Goal: Use online tool/utility: Use online tool/utility

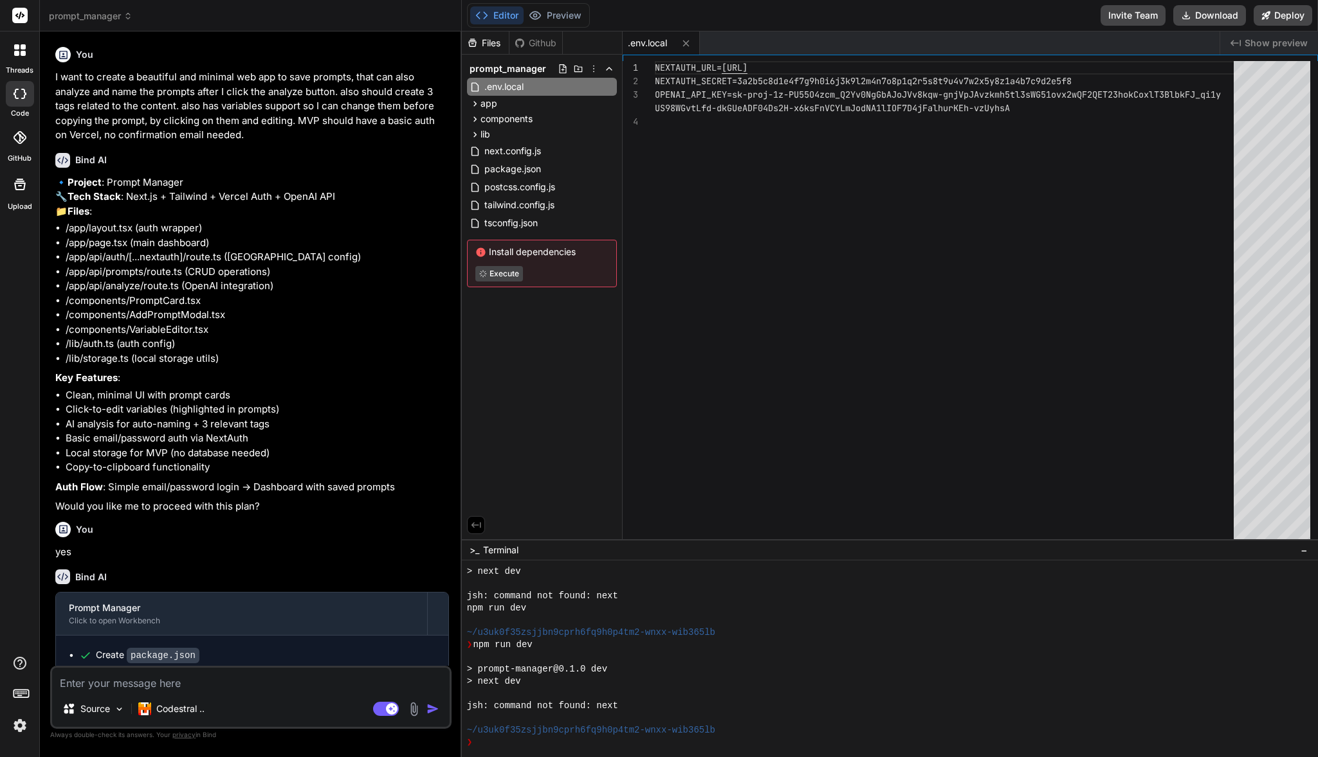
scroll to position [183, 0]
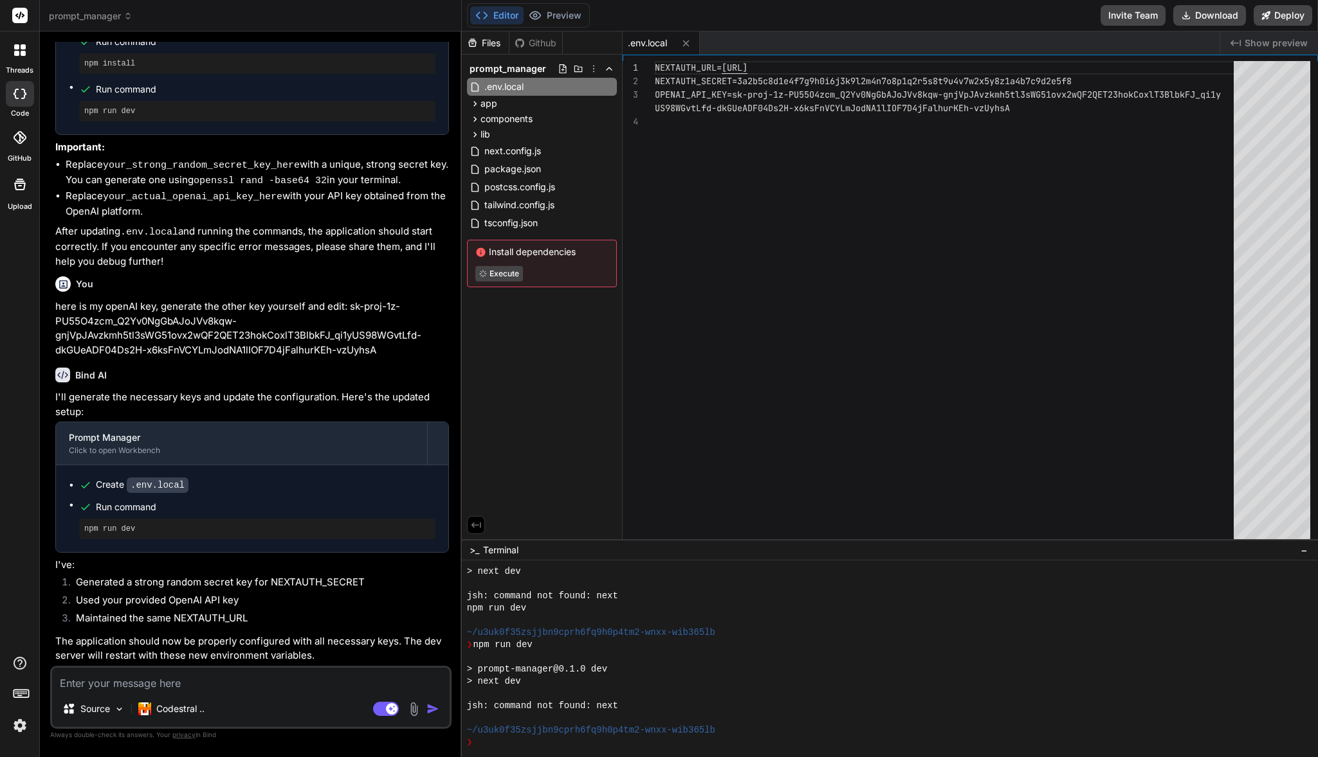
click at [255, 671] on textarea at bounding box center [250, 679] width 397 height 23
click at [384, 705] on rect at bounding box center [386, 709] width 26 height 14
type textarea "x"
click at [262, 680] on textarea at bounding box center [250, 679] width 397 height 23
type textarea "t"
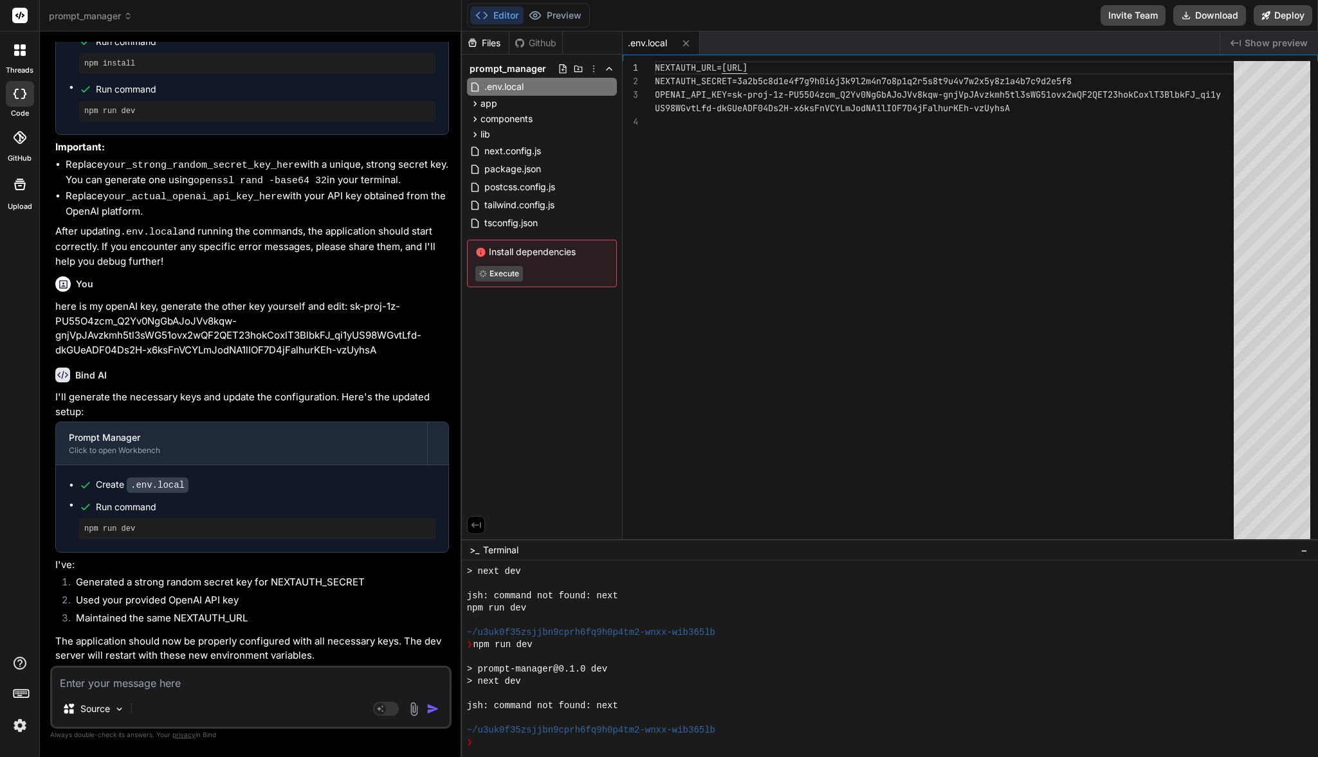
type textarea "x"
type textarea "tre"
type textarea "x"
type textarea "trey"
type textarea "x"
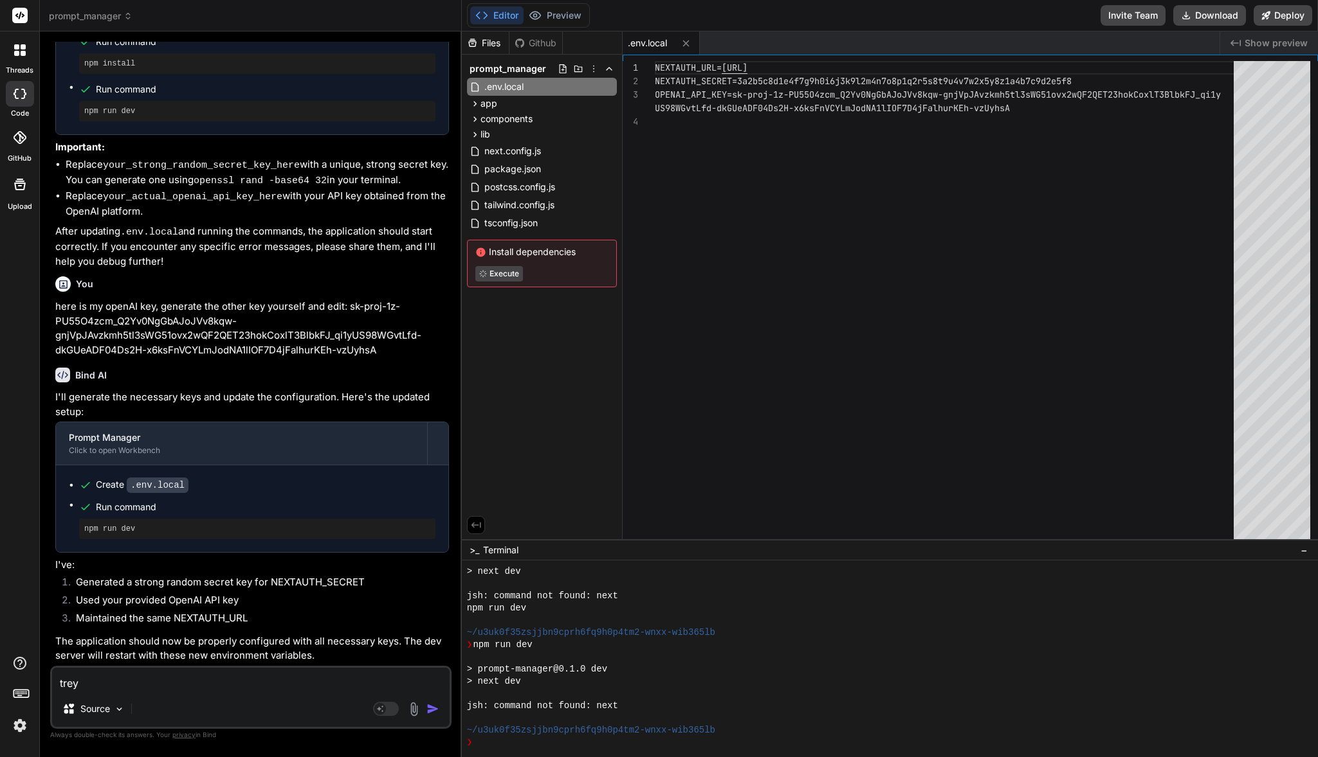
type textarea "trey"
type textarea "x"
type textarea "trey"
type textarea "x"
type textarea "tre"
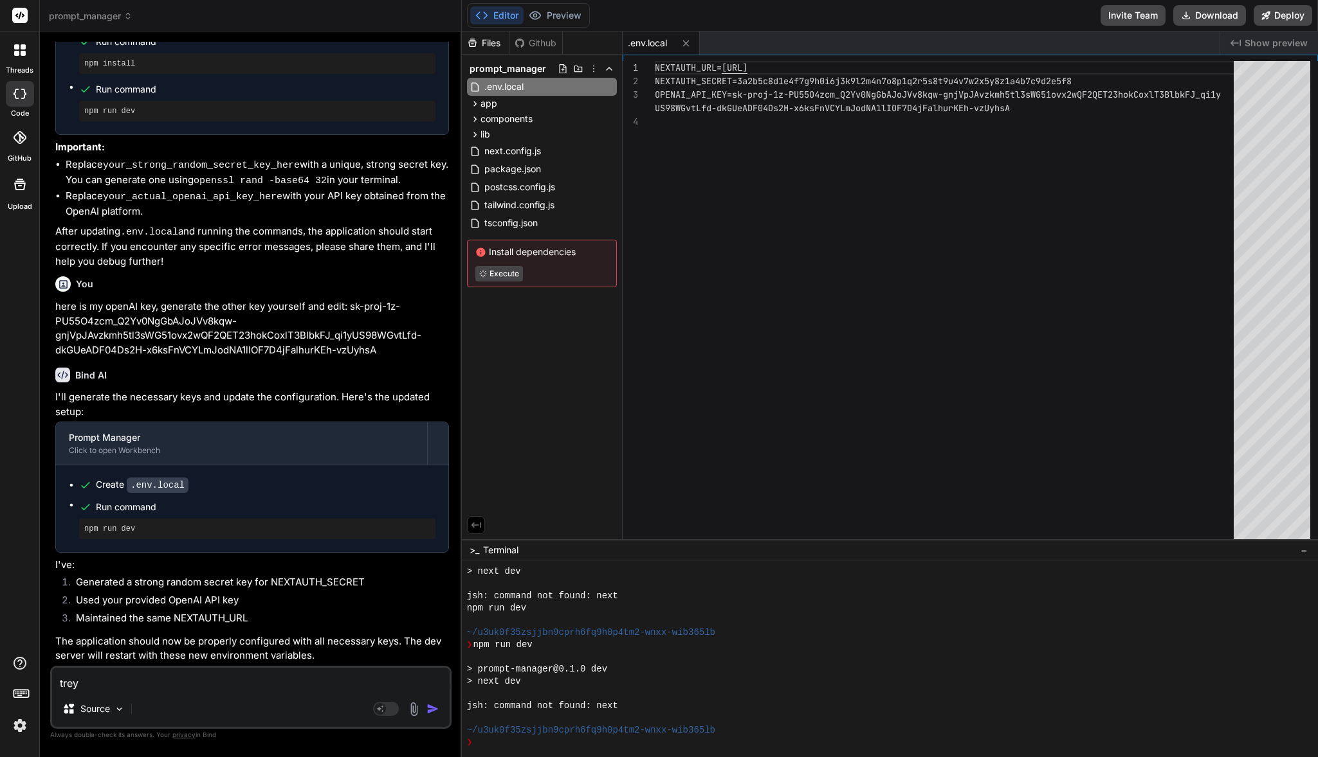
type textarea "x"
type textarea "tr"
type textarea "x"
type textarea "t"
type textarea "x"
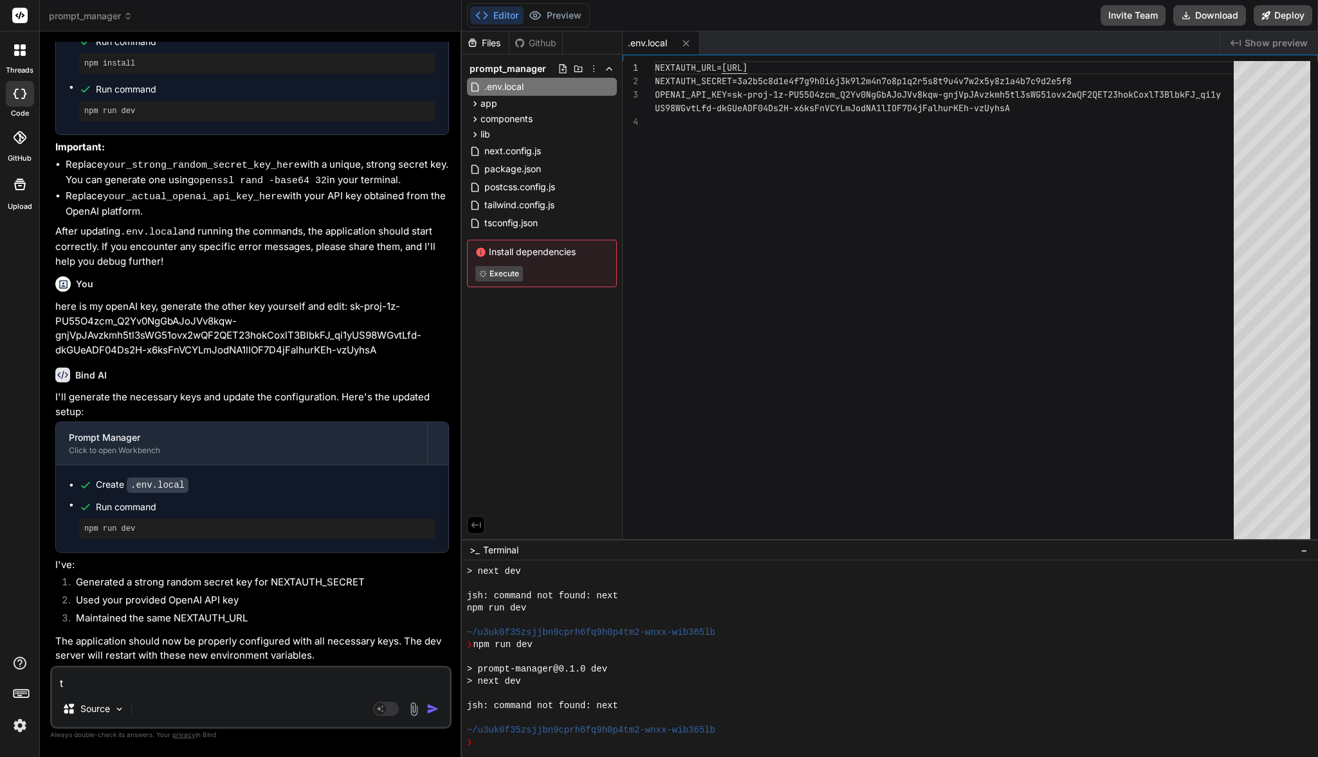
type textarea "x"
type textarea "d"
type textarea "x"
type textarea "de"
type textarea "x"
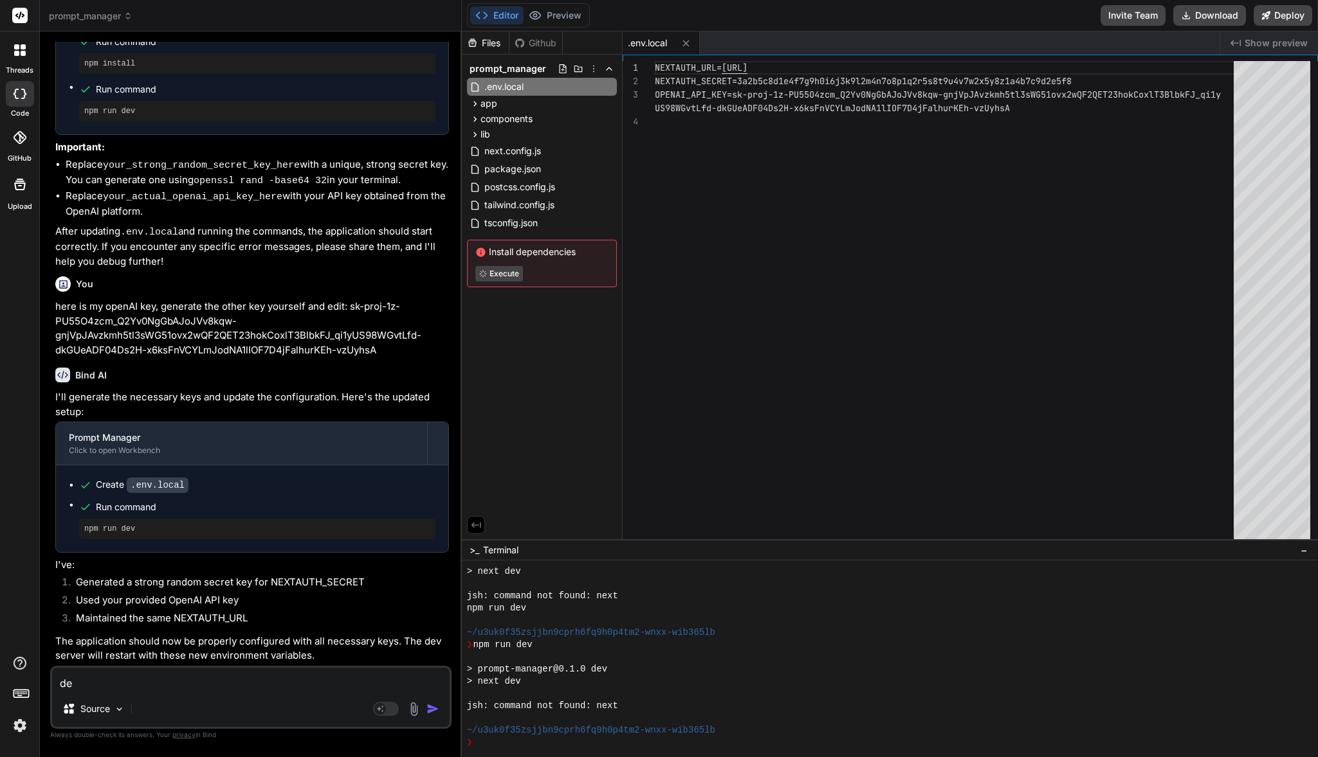
type textarea "deg"
type textarea "x"
type textarea "degu"
type textarea "x"
type textarea "degub"
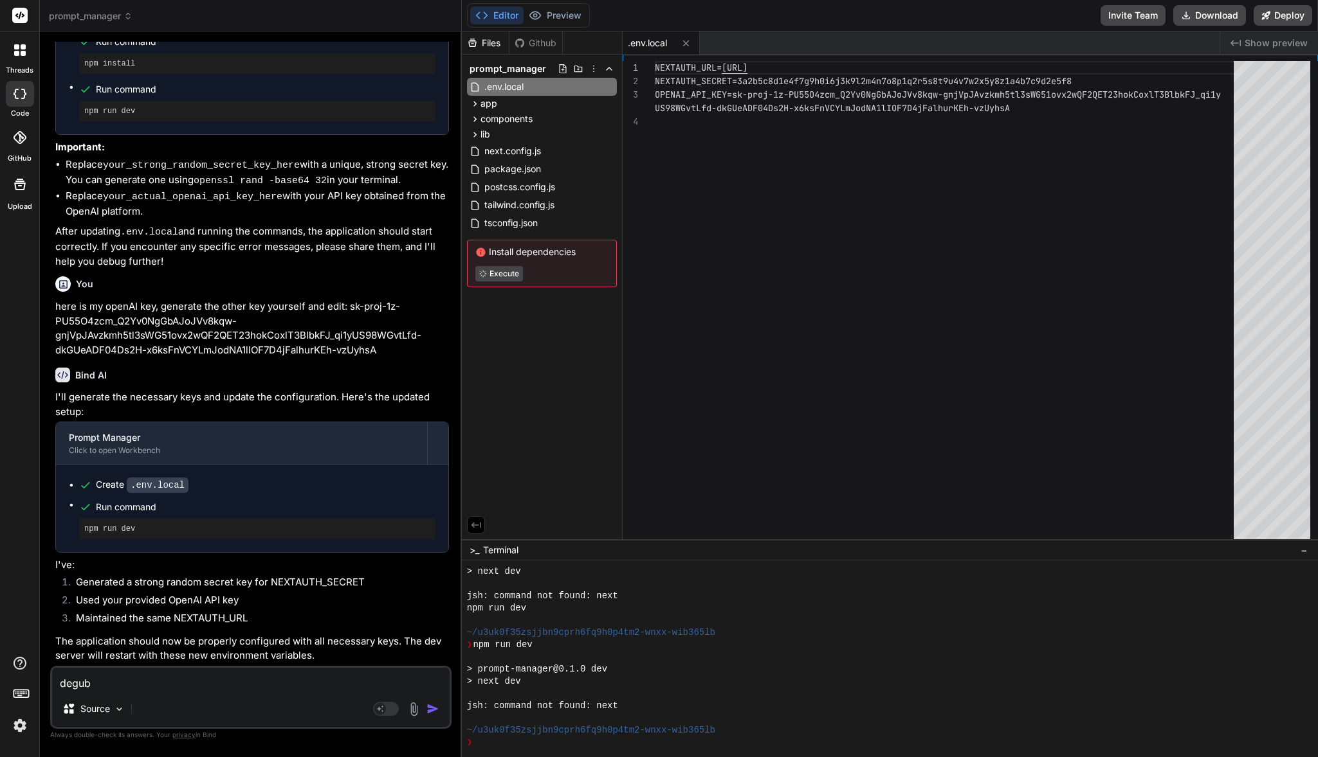
type textarea "x"
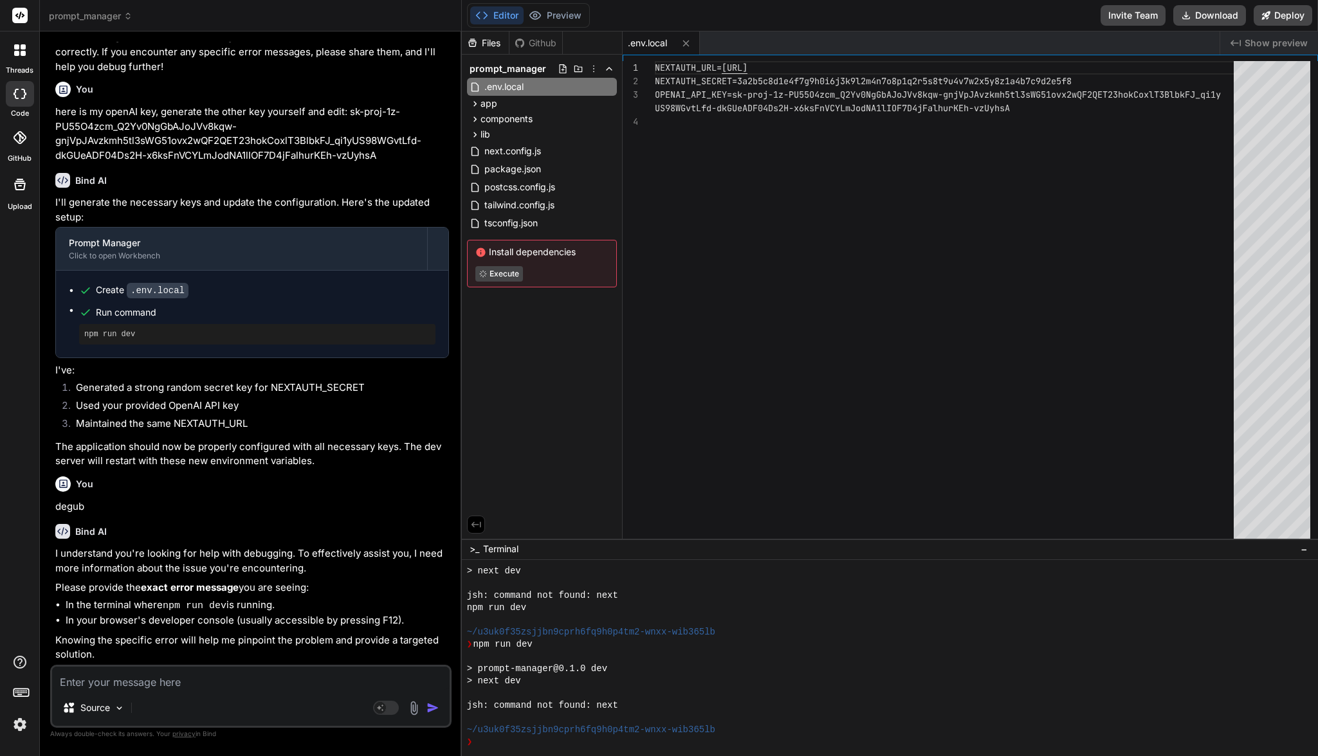
scroll to position [1535, 0]
click at [183, 689] on textarea at bounding box center [250, 678] width 397 height 23
click at [190, 685] on textarea at bounding box center [250, 678] width 397 height 23
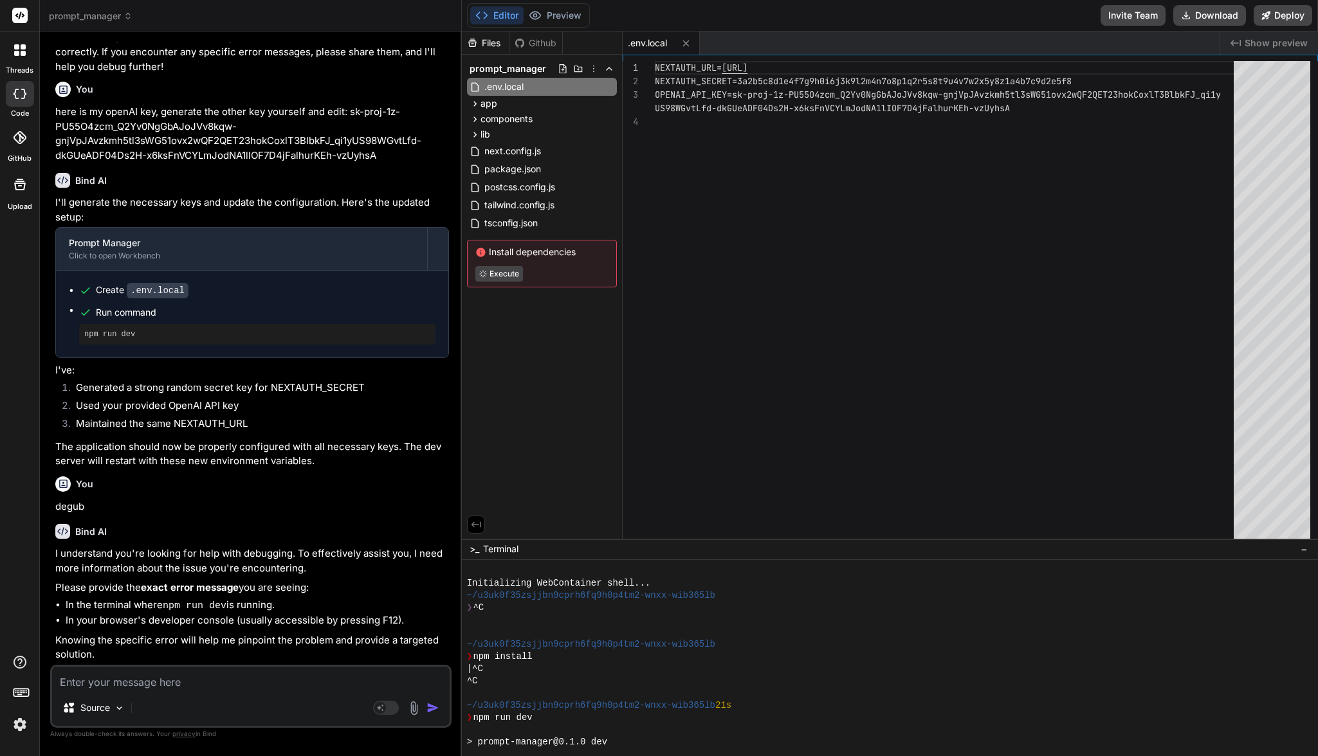
scroll to position [184, 0]
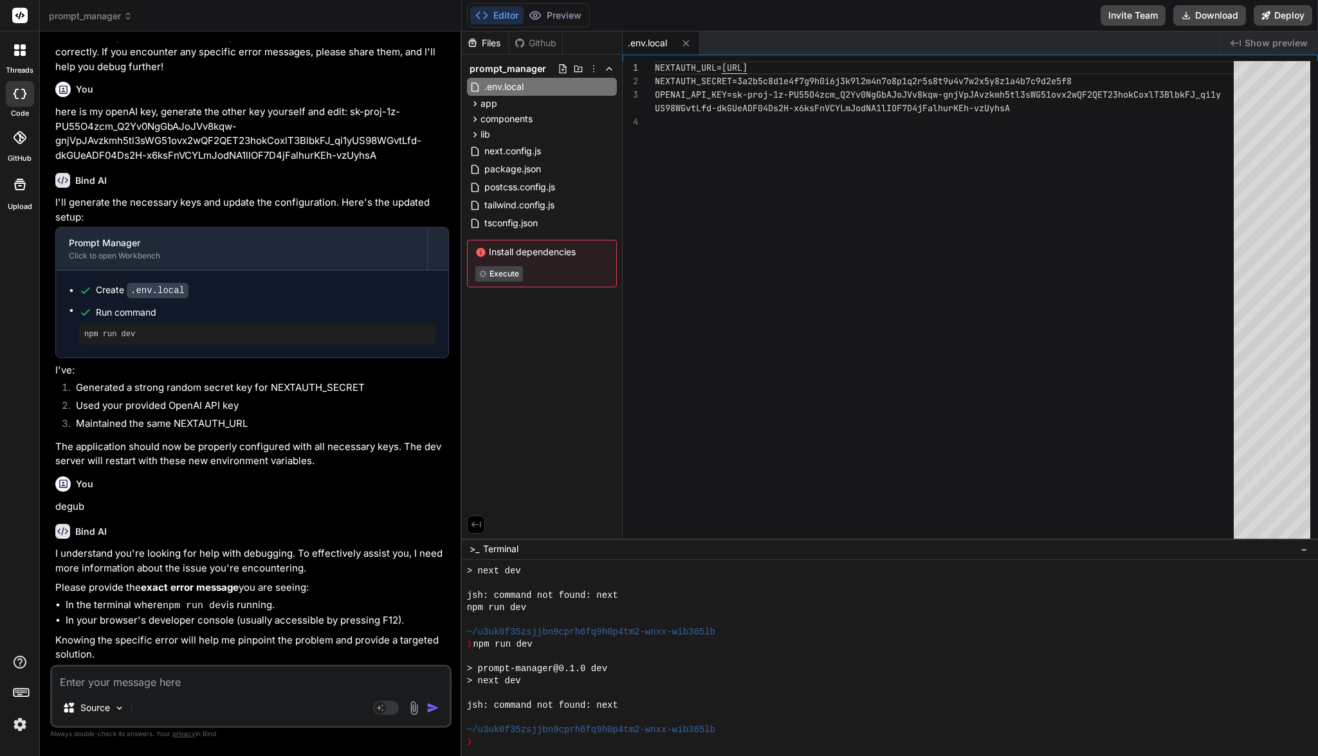
click at [569, 5] on div "Editor Preview" at bounding box center [528, 15] width 123 height 24
click at [557, 12] on button "Preview" at bounding box center [554, 15] width 63 height 18
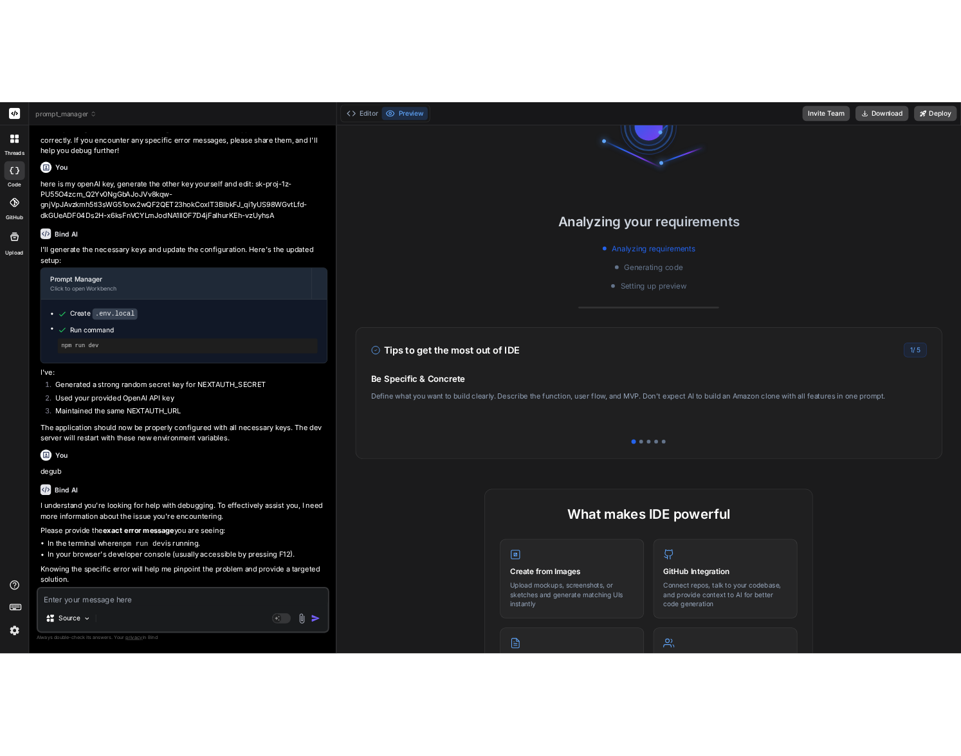
scroll to position [257, 0]
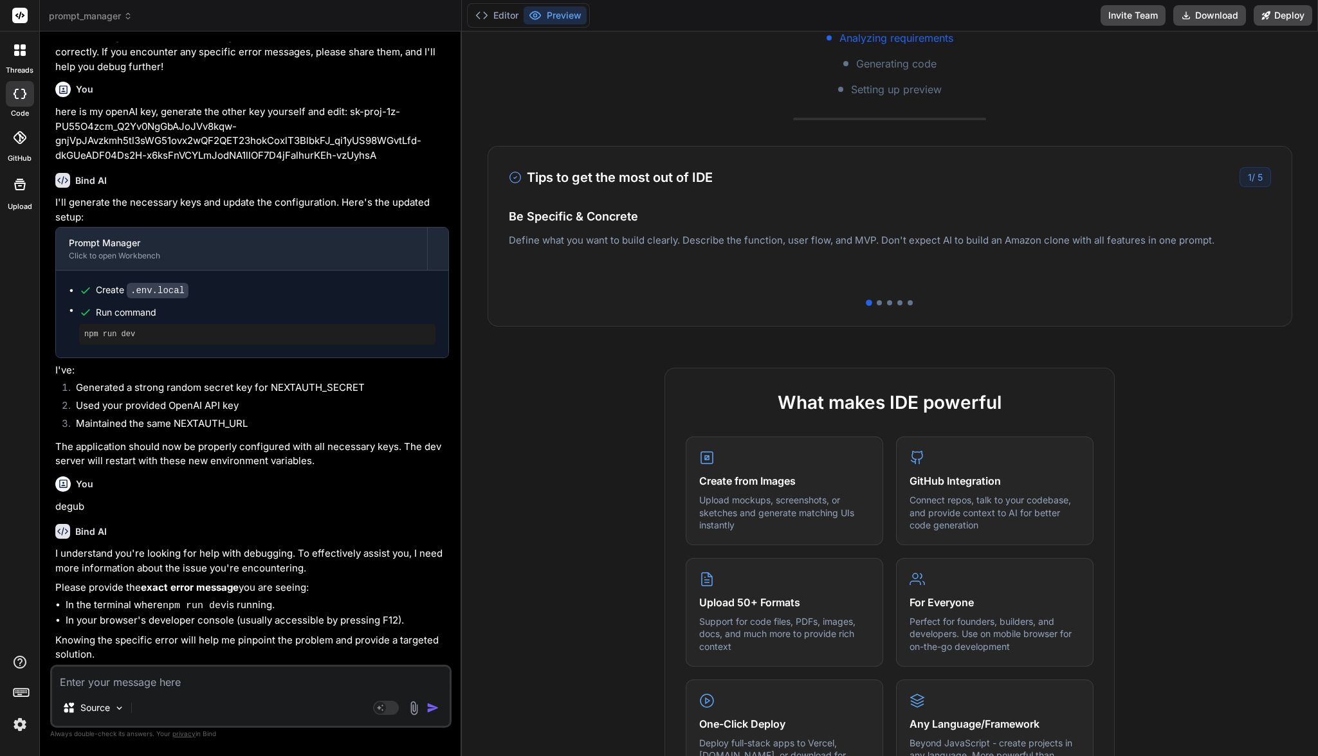
click at [244, 678] on textarea at bounding box center [250, 678] width 397 height 23
type textarea "x"
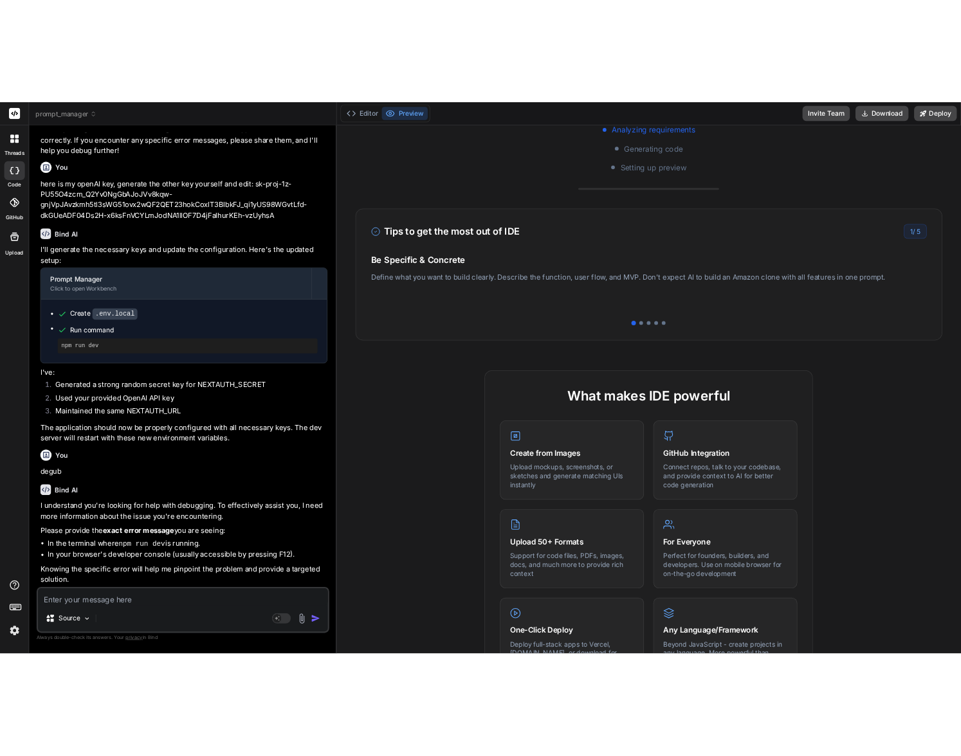
scroll to position [183, 0]
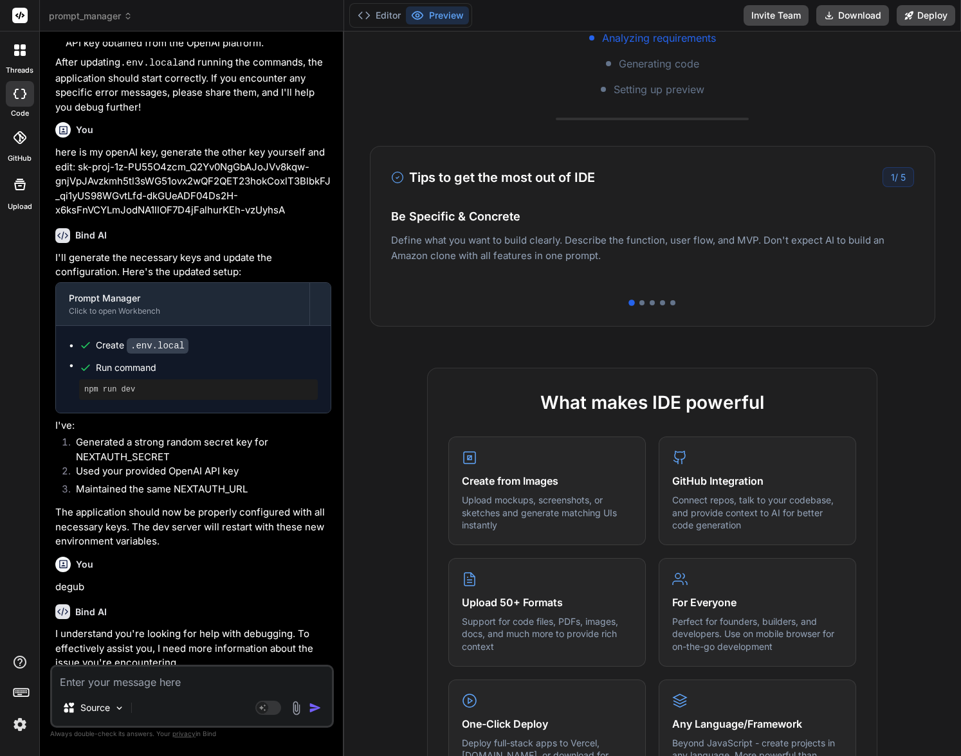
click at [179, 685] on textarea at bounding box center [192, 678] width 280 height 23
paste textarea "npm run dev final 7134-bc671e832d5efcfd.js:1 depe Error detected in command out…"
type textarea "npm run dev final 7134-bc671e832d5efcfd.js:1 depe Error detected in command out…"
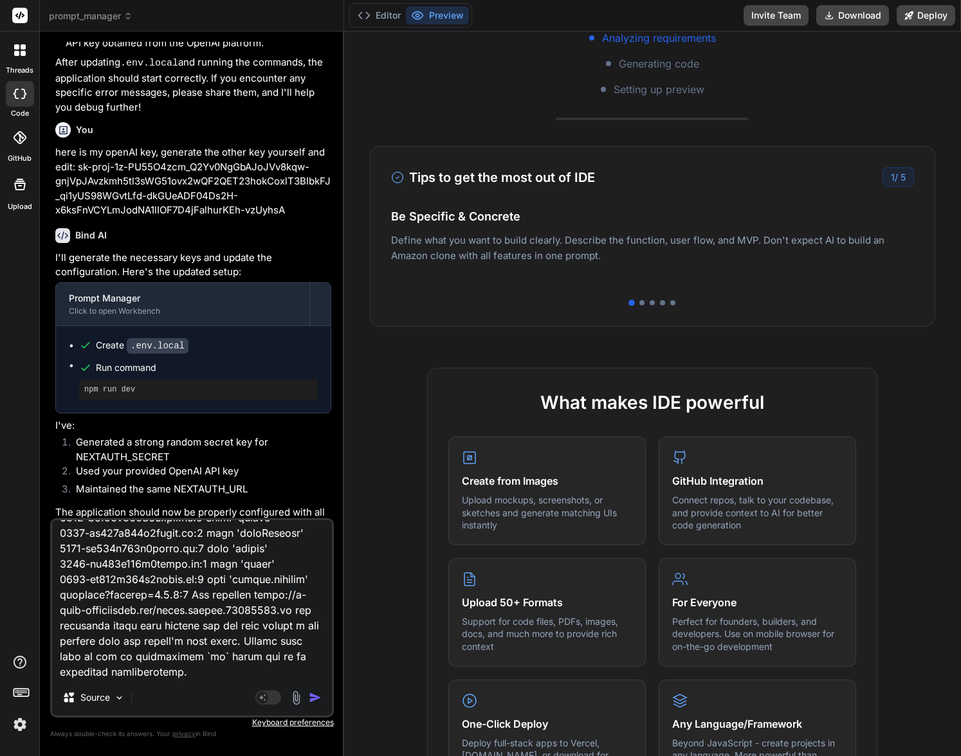
type textarea "x"
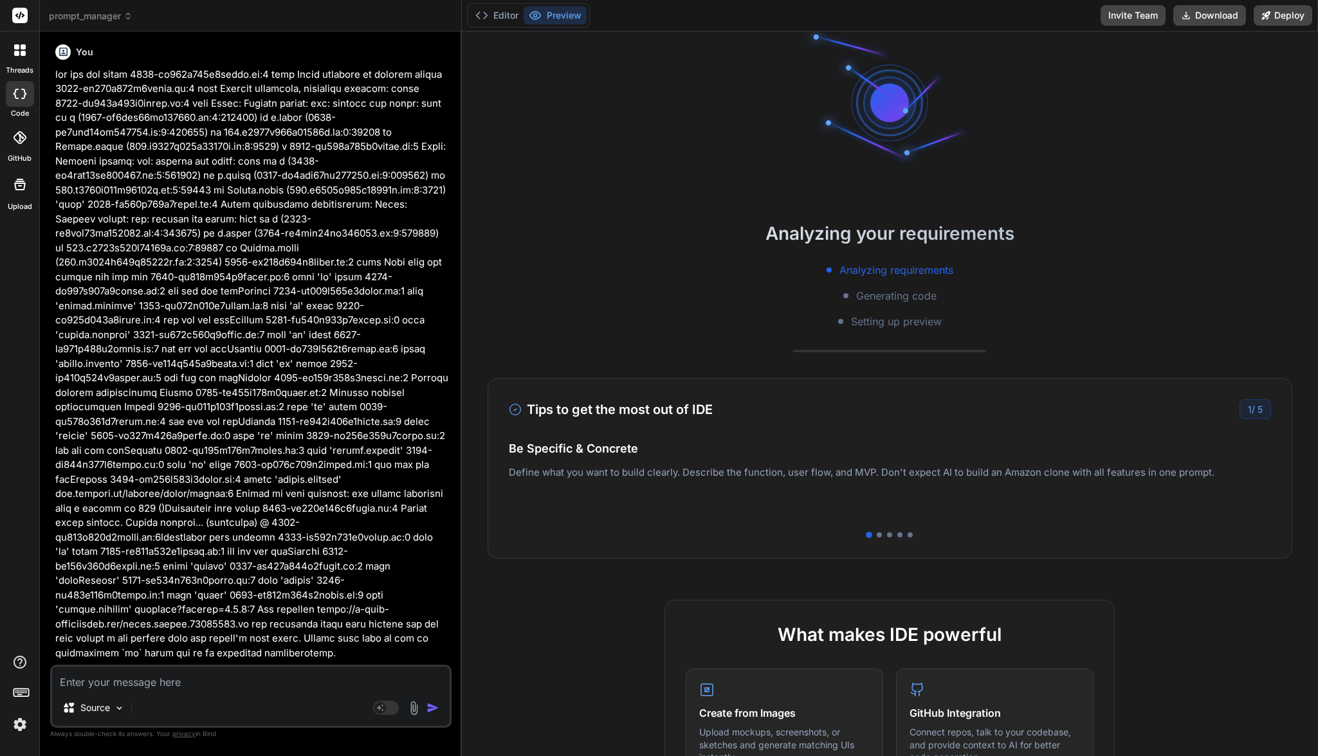
scroll to position [0, 0]
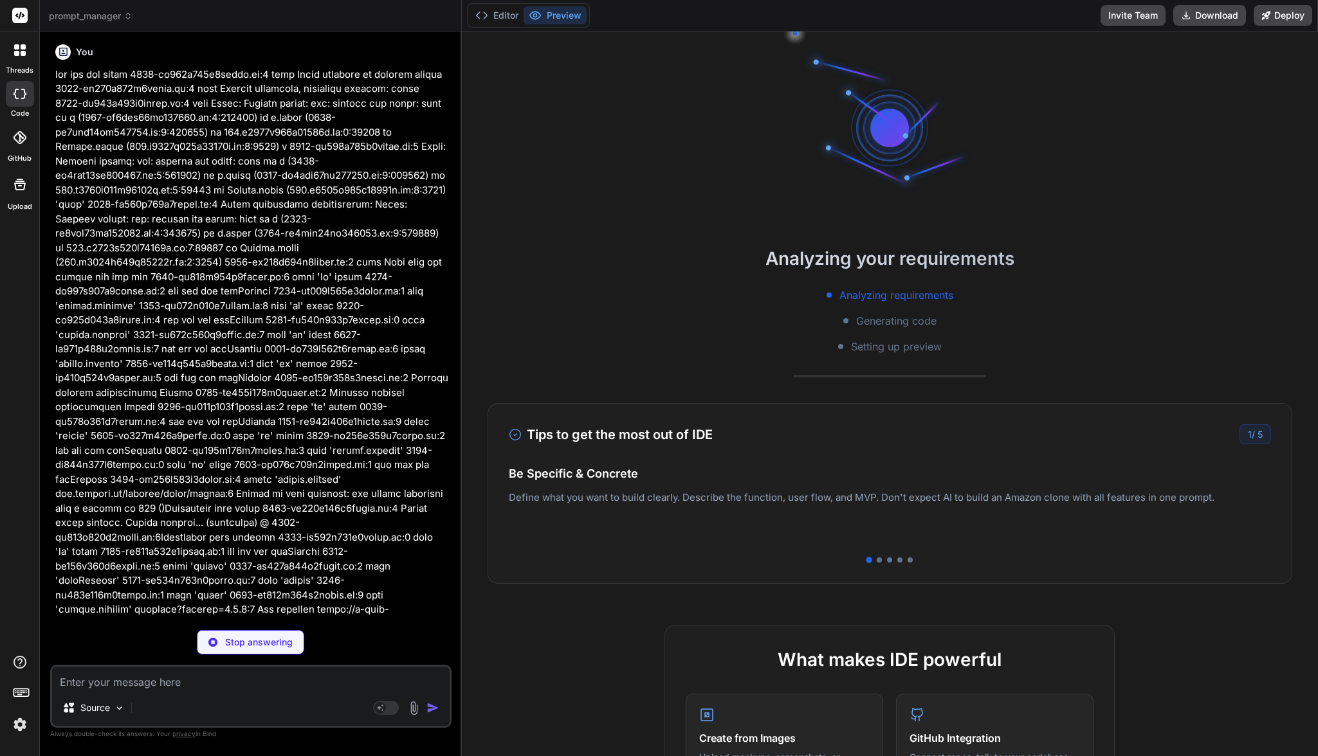
type textarea "x"
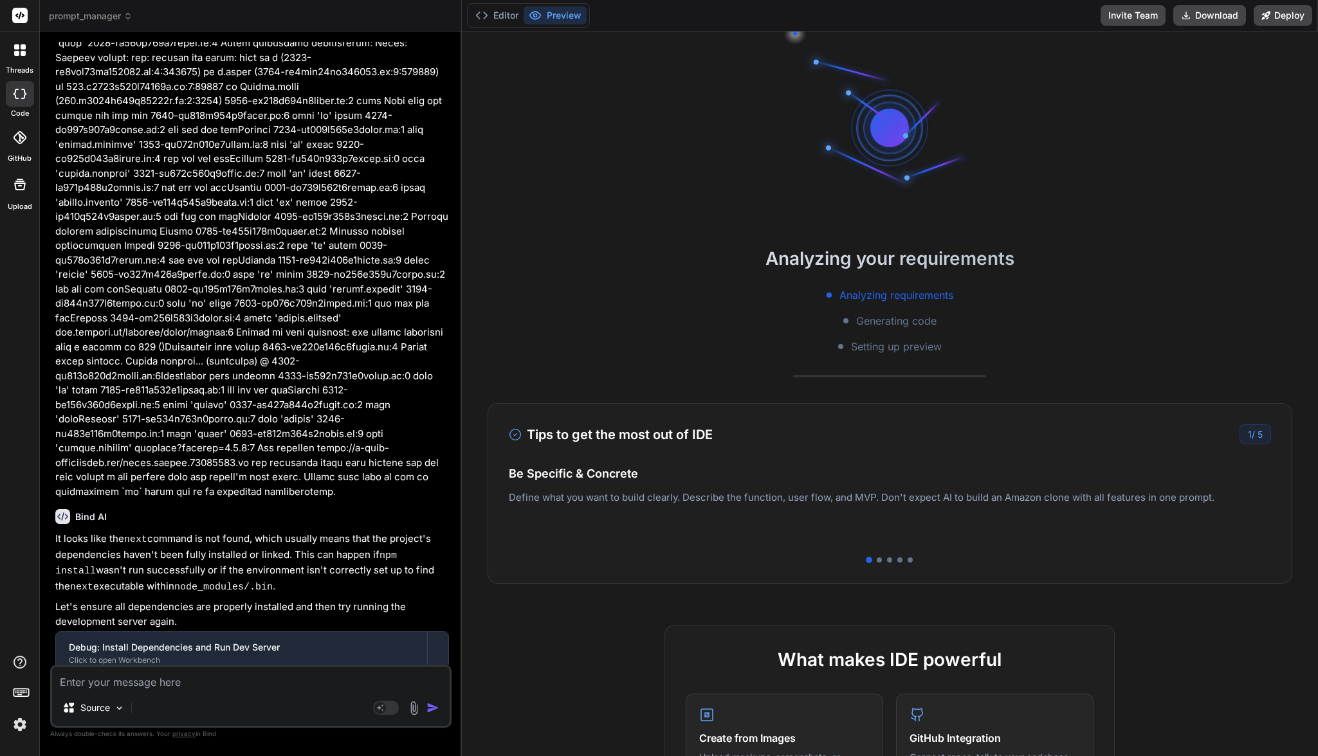
scroll to position [2415, 0]
